Goal: Information Seeking & Learning: Compare options

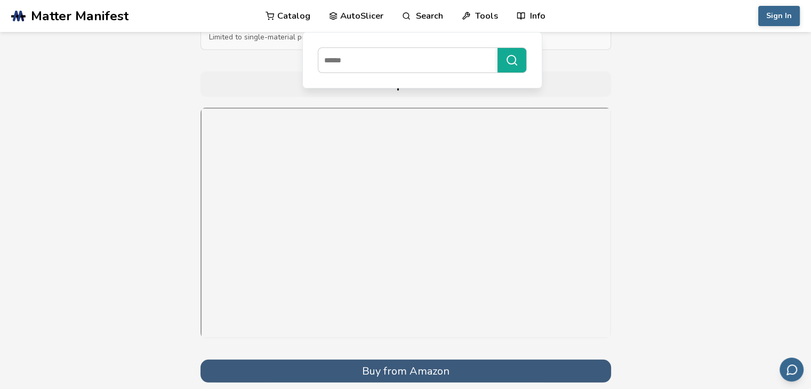
scroll to position [2900, 0]
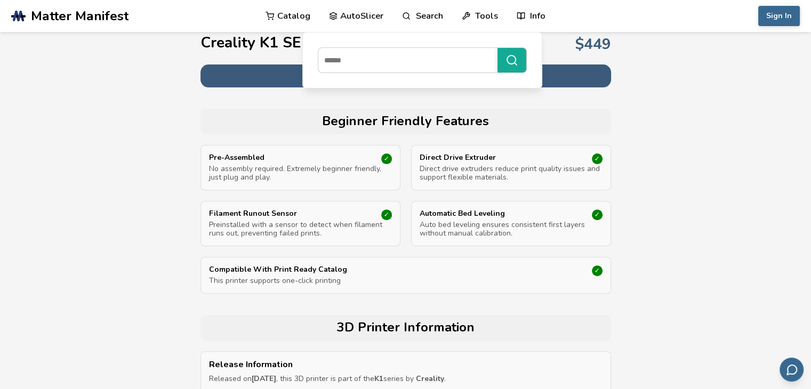
scroll to position [0, 0]
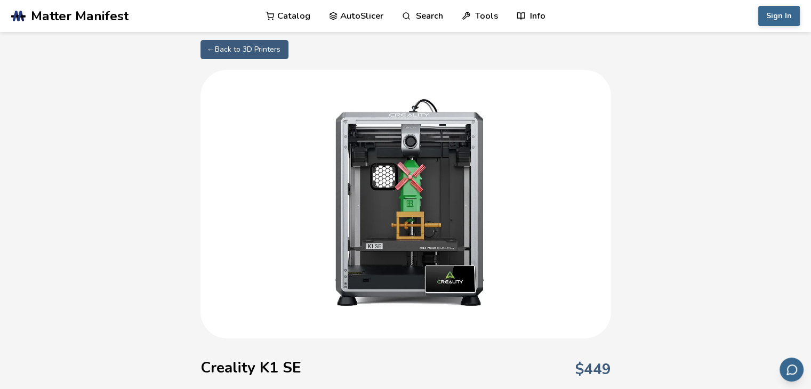
click at [363, 13] on link "AutoSlicer" at bounding box center [356, 16] width 55 height 32
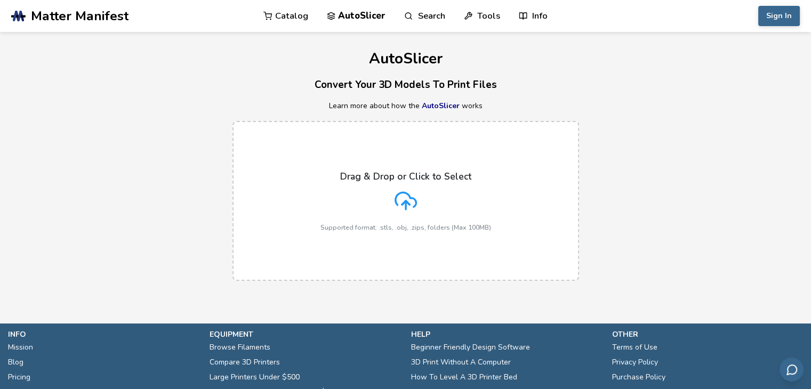
click at [304, 10] on link "Catalog" at bounding box center [286, 16] width 45 height 32
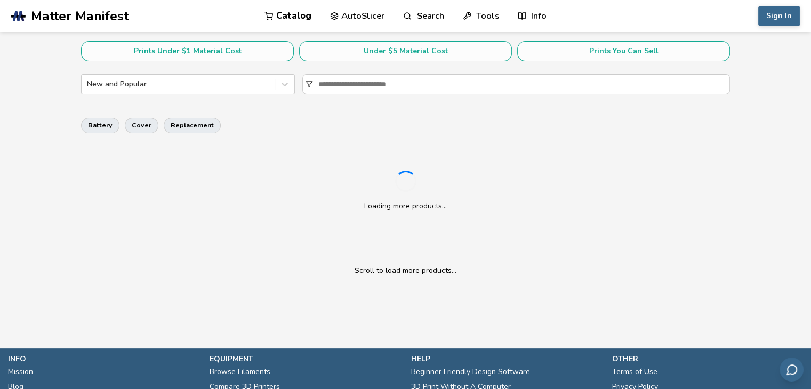
scroll to position [218, 0]
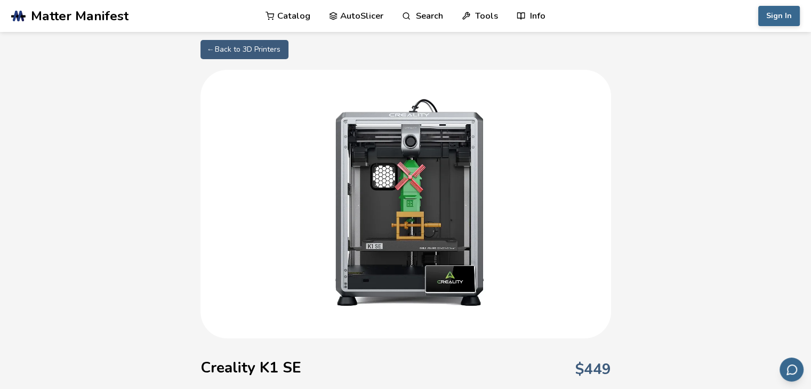
scroll to position [54, 0]
